Goal: Task Accomplishment & Management: Use online tool/utility

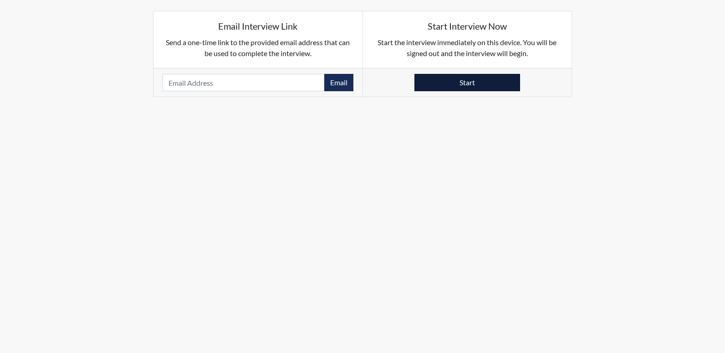
click at [483, 86] on button "Start" at bounding box center [467, 82] width 106 height 17
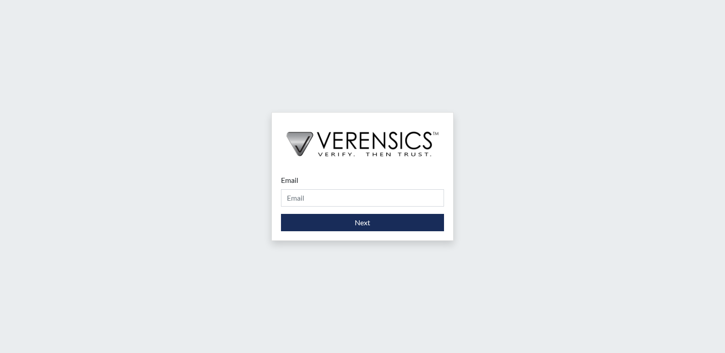
click at [350, 206] on form "Email Please provide your email address. Next" at bounding box center [362, 202] width 163 height 56
click at [351, 198] on input "Email" at bounding box center [362, 197] width 163 height 17
type input "[PERSON_NAME][EMAIL_ADDRESS][PERSON_NAME][DOMAIN_NAME]"
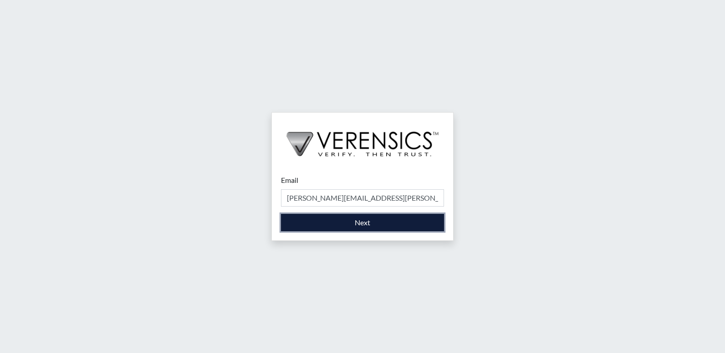
click at [394, 225] on button "Next" at bounding box center [362, 222] width 163 height 17
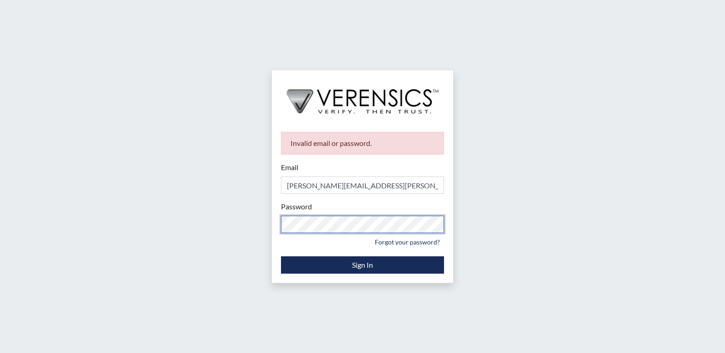
click at [267, 244] on div "Invalid email or password. Email [PERSON_NAME][EMAIL_ADDRESS][PERSON_NAME][DOMA…" at bounding box center [362, 176] width 725 height 353
click at [231, 226] on div "Invalid email or password. Email cameron.bess@gdc.ga.gov Please provide your em…" at bounding box center [362, 176] width 725 height 353
click at [262, 231] on div "Invalid email or password. Email cameron.bess@gdc.ga.gov Please provide your em…" at bounding box center [362, 176] width 725 height 353
click at [276, 221] on div "Invalid email or password. Email cameron.bess@gdc.ga.gov Please provide your em…" at bounding box center [362, 203] width 181 height 160
click at [273, 233] on div "Invalid email or password. Email cameron.bess@gdc.ga.gov Please provide your em…" at bounding box center [362, 203] width 181 height 160
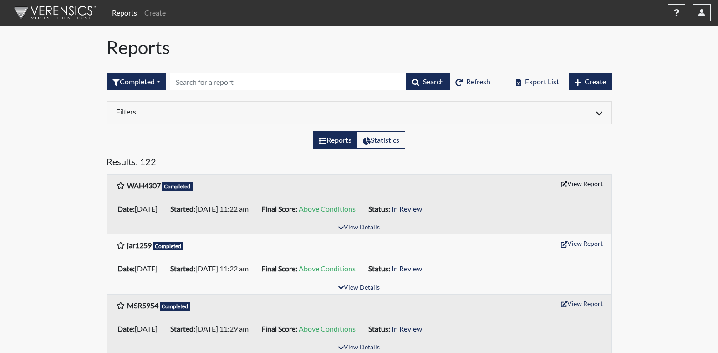
click at [588, 181] on button "View Report" at bounding box center [582, 183] width 50 height 14
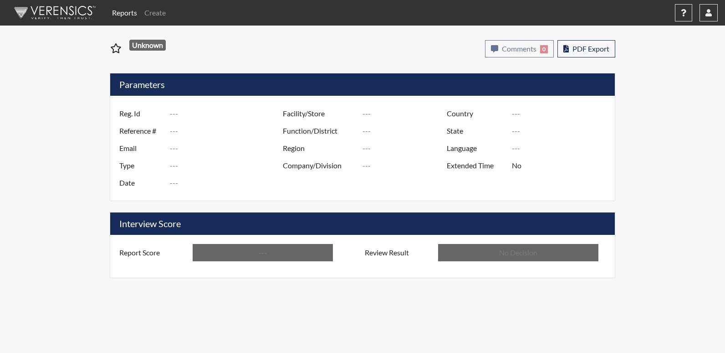
type input "WAH4307"
type input "51504"
type input "---"
type input "Corrections Pre-Employment"
type input "[DATE]"
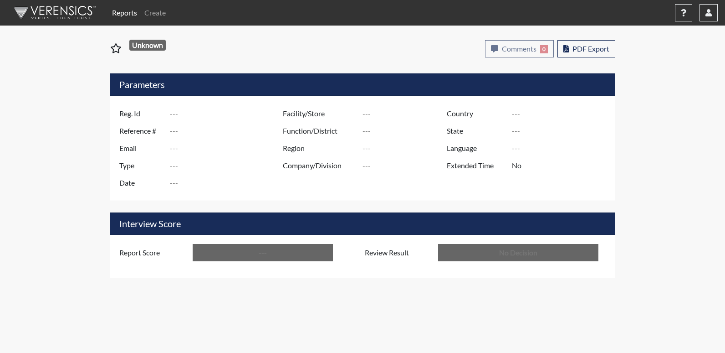
type input "[PERSON_NAME]"
type input "[GEOGRAPHIC_DATA]"
type input "[US_STATE]"
type input "English"
type input "Above Conditions"
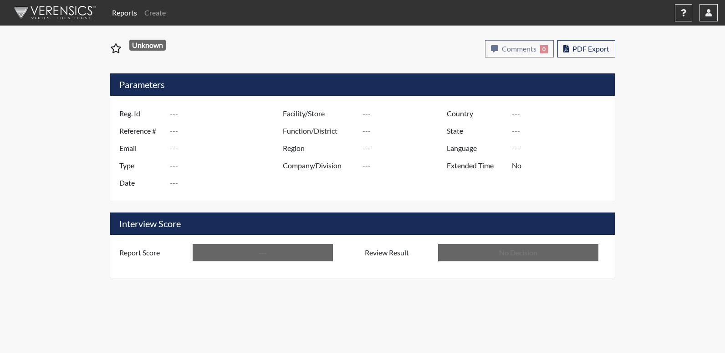
type input "In Review"
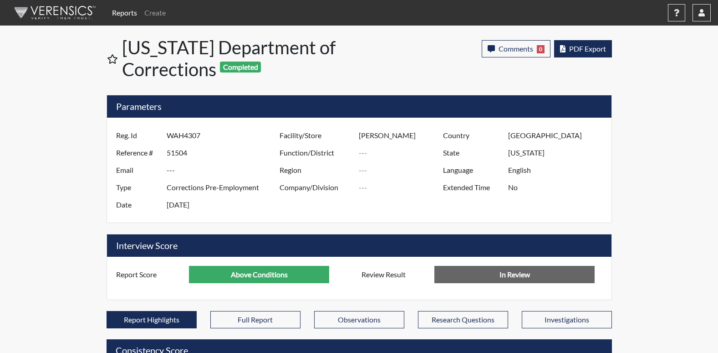
scroll to position [151, 379]
click at [590, 48] on span "PDF Export" at bounding box center [587, 48] width 37 height 9
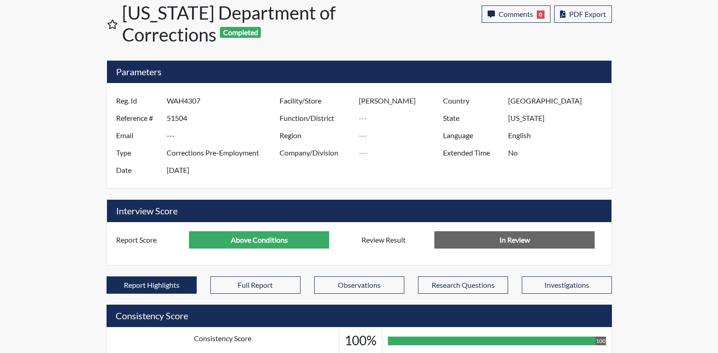
scroll to position [0, 0]
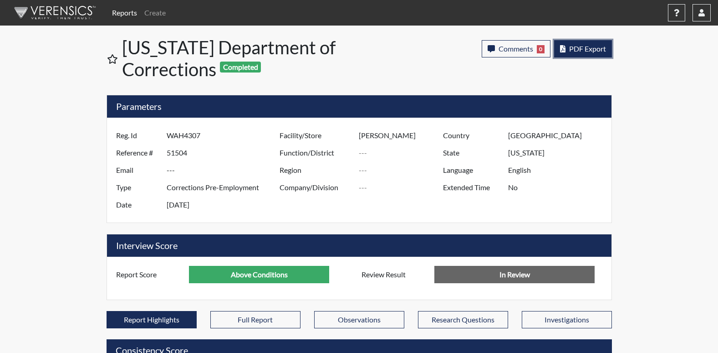
click at [589, 47] on span "PDF Export" at bounding box center [587, 48] width 37 height 9
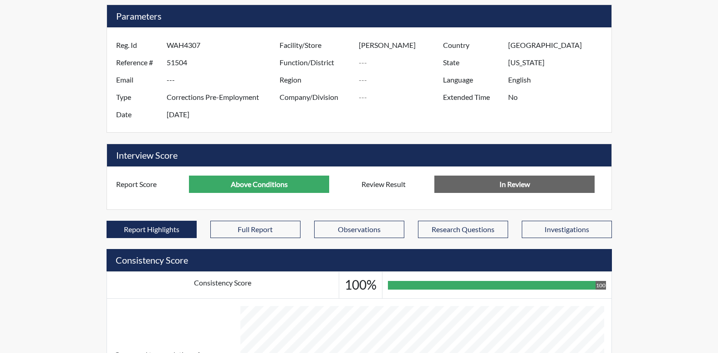
scroll to position [91, 0]
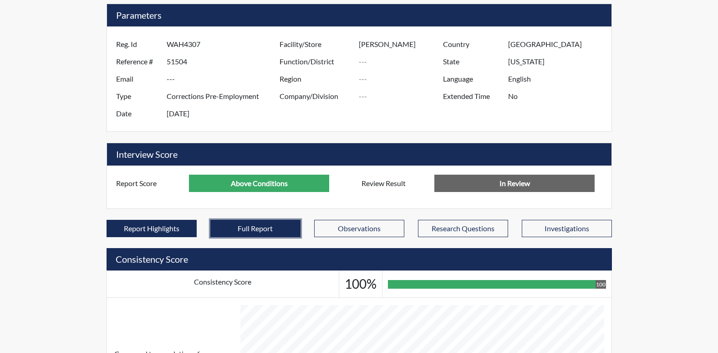
click at [259, 225] on button "Full Report" at bounding box center [255, 228] width 90 height 17
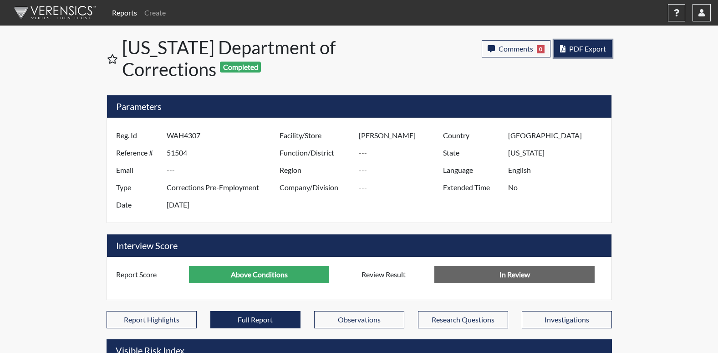
click at [601, 52] on span "PDF Export" at bounding box center [587, 48] width 37 height 9
